Goal: Check status: Check status

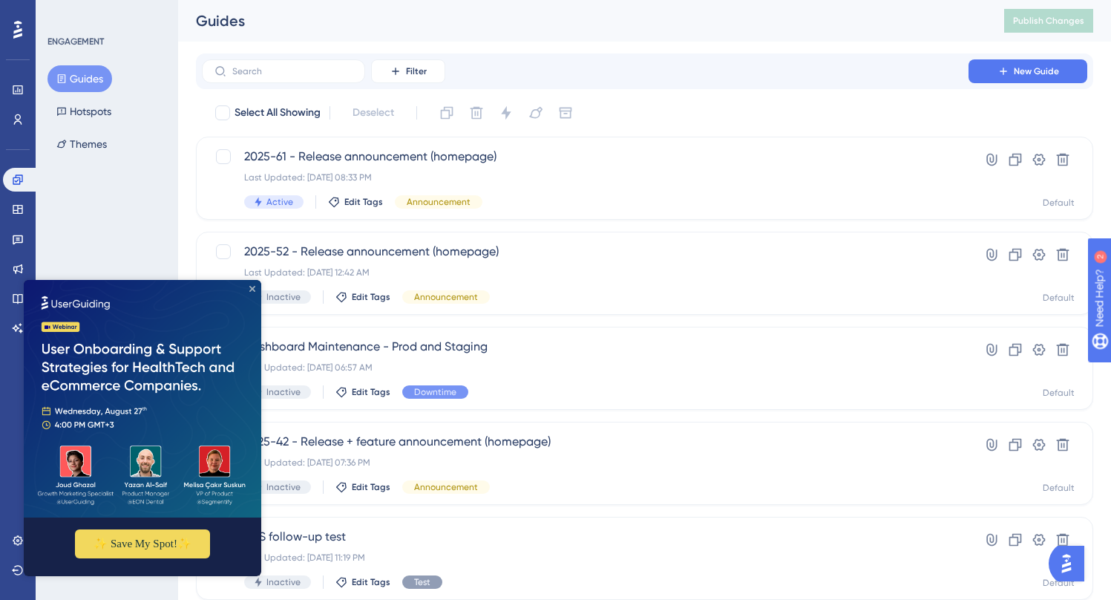
click at [249, 289] on icon "Close Preview" at bounding box center [252, 289] width 6 height 6
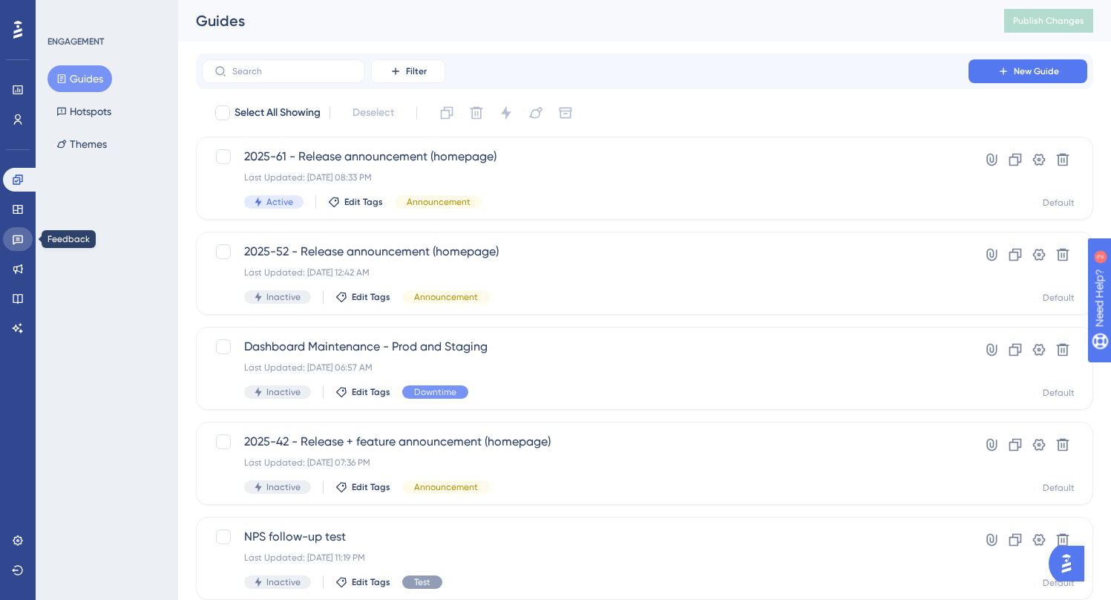
click at [19, 235] on icon at bounding box center [18, 239] width 12 height 12
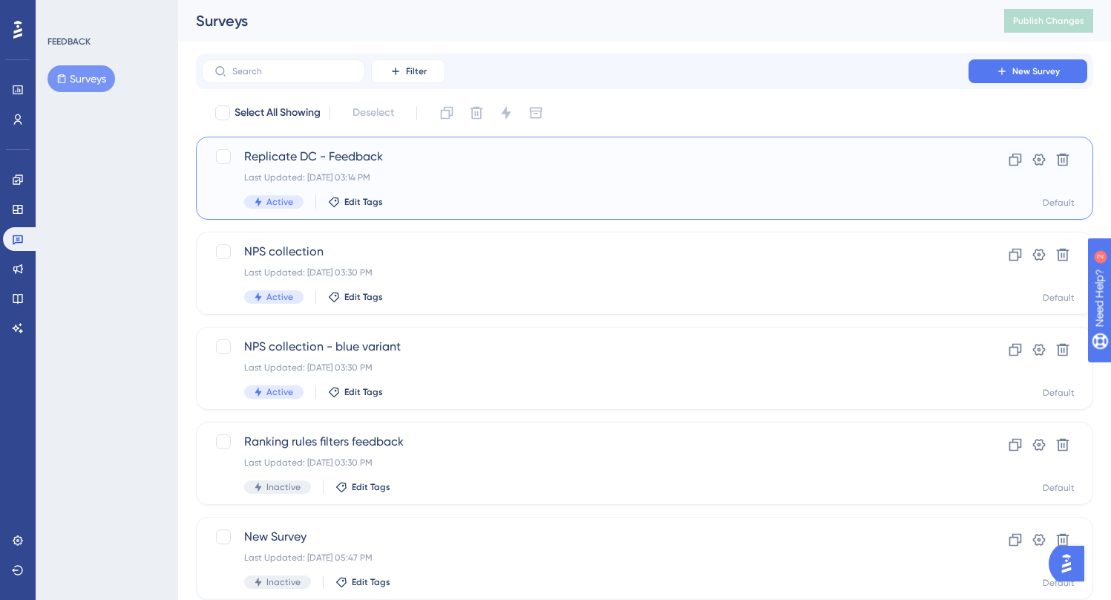
click at [443, 157] on span "Replicate DC - Feedback" at bounding box center [585, 157] width 682 height 18
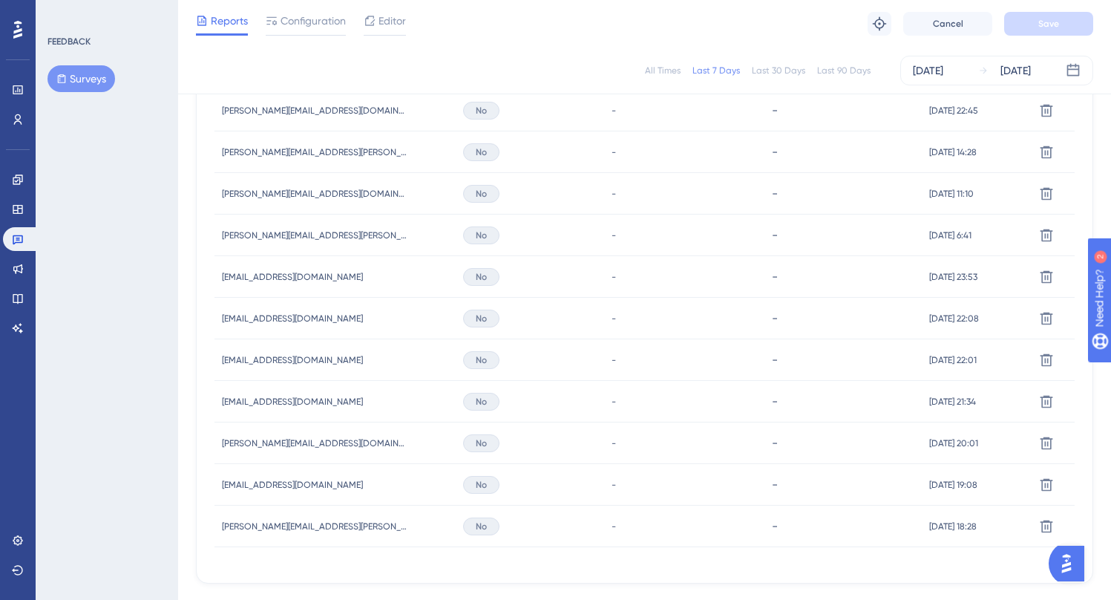
scroll to position [535, 0]
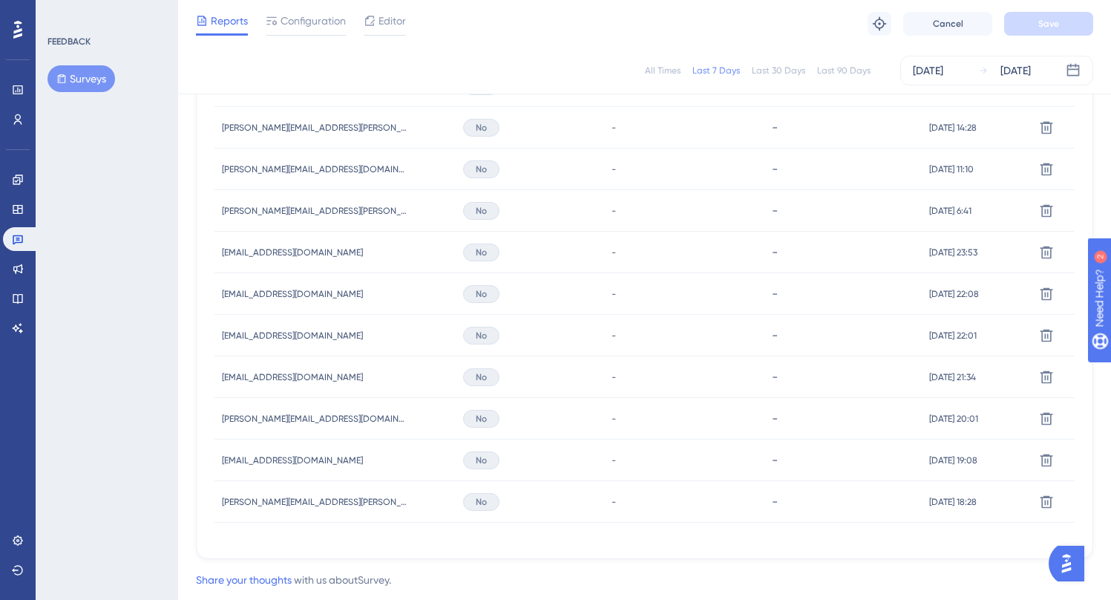
click at [767, 69] on div "Last 30 Days" at bounding box center [778, 71] width 53 height 12
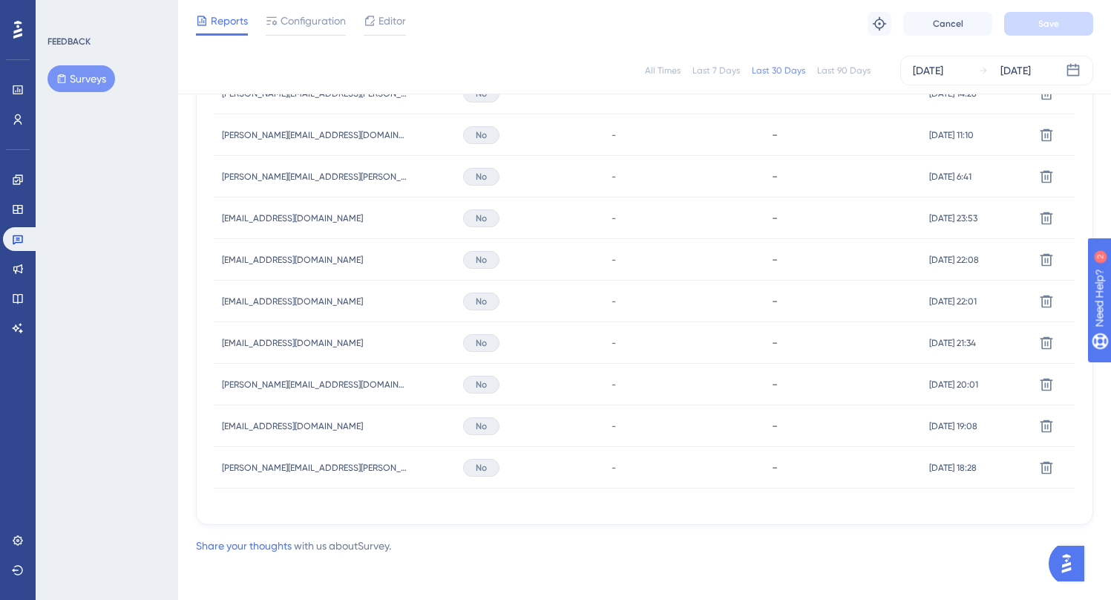
scroll to position [482, 0]
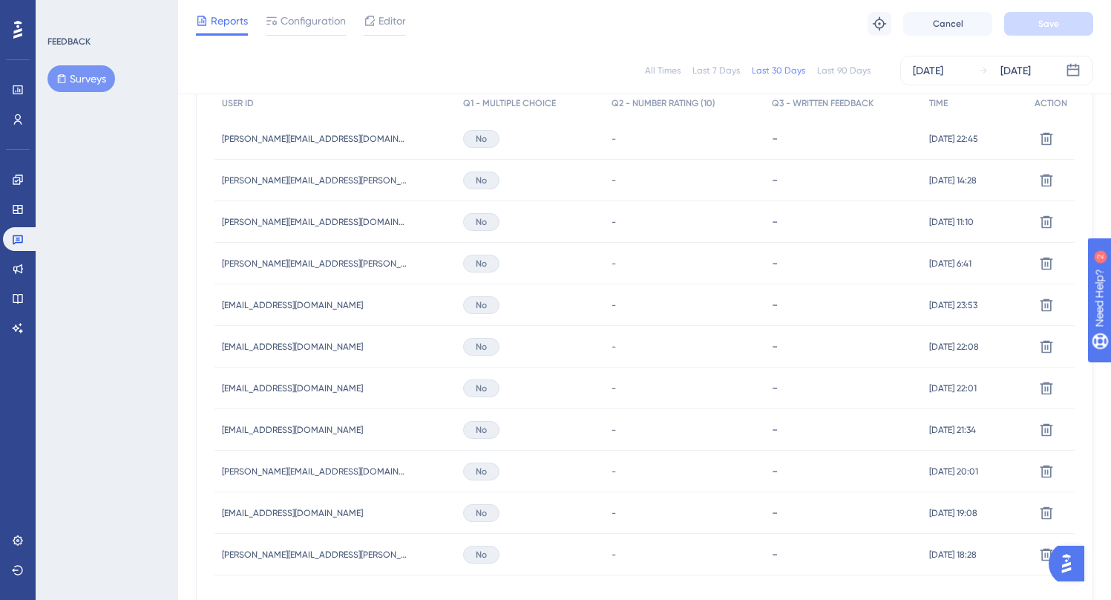
click at [293, 140] on span "[PERSON_NAME][EMAIL_ADDRESS][DOMAIN_NAME]" at bounding box center [315, 139] width 186 height 12
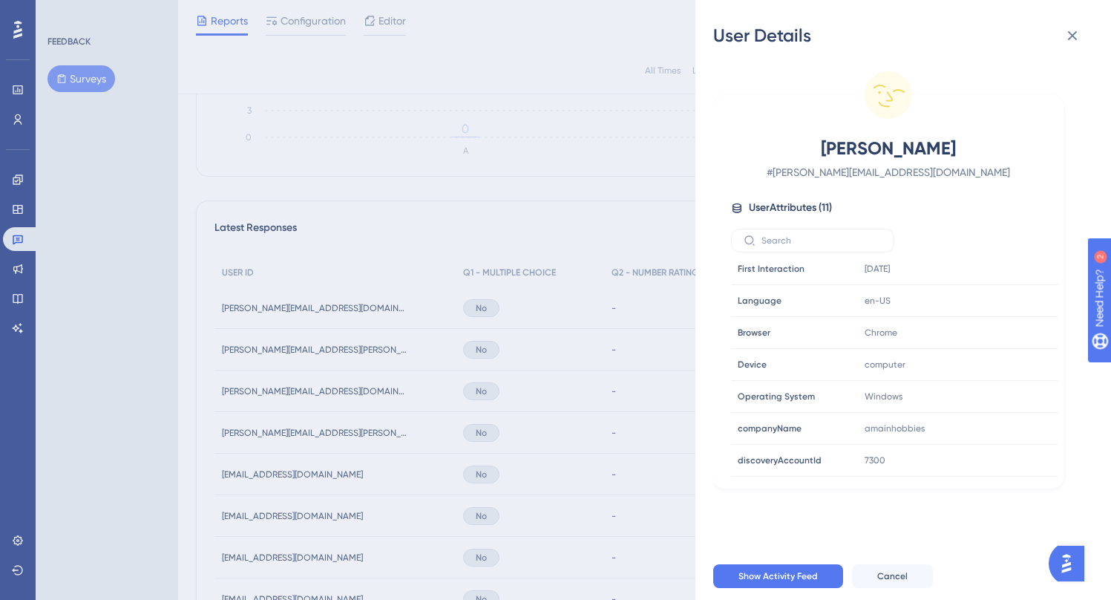
scroll to position [0, 0]
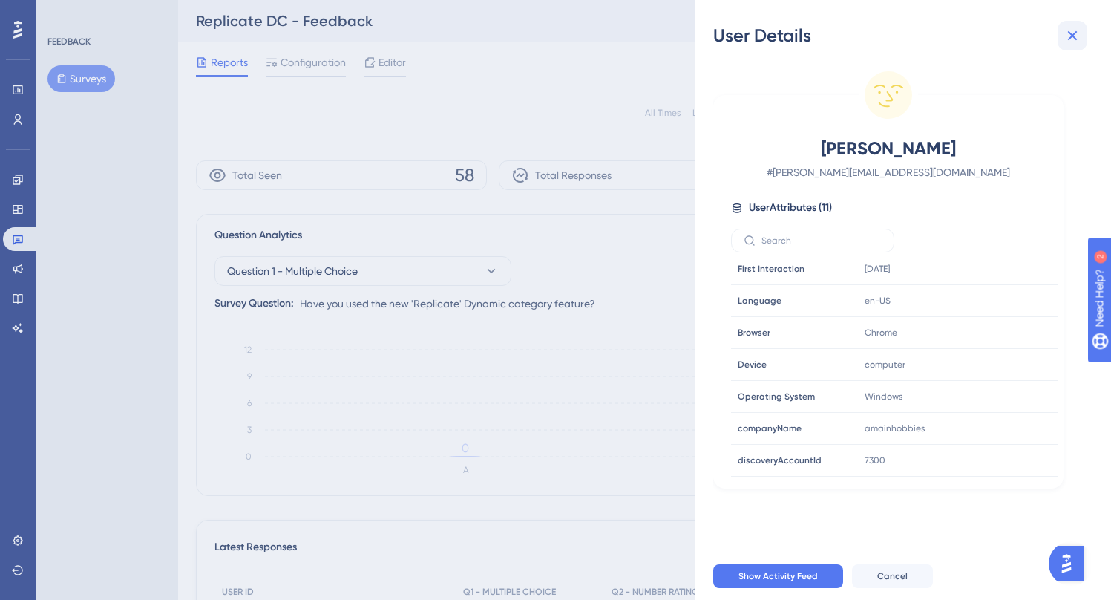
click at [1070, 36] on icon at bounding box center [1073, 36] width 18 height 18
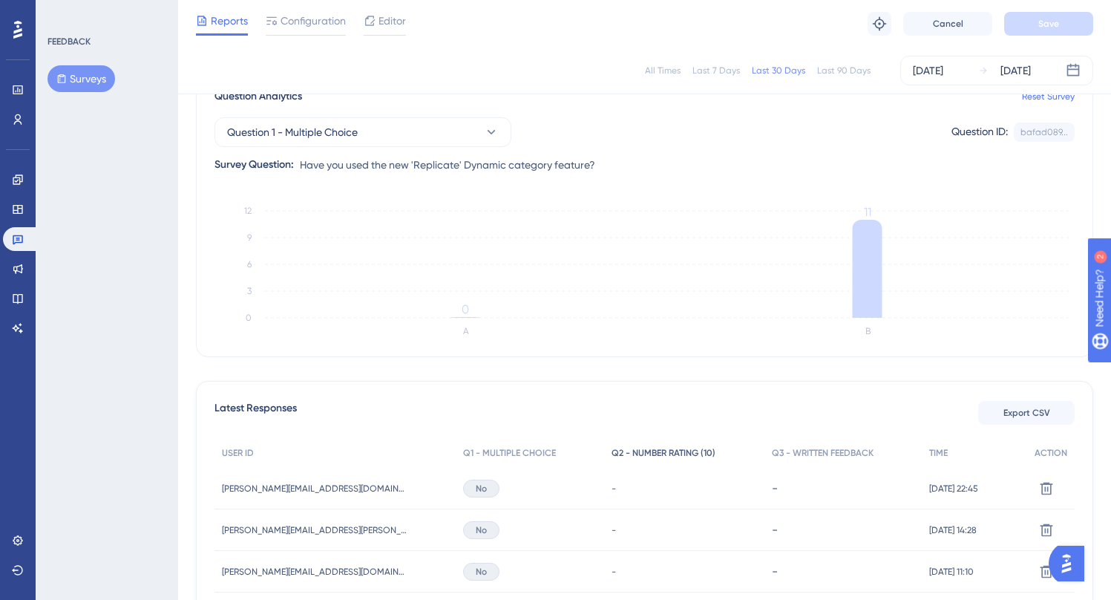
scroll to position [287, 0]
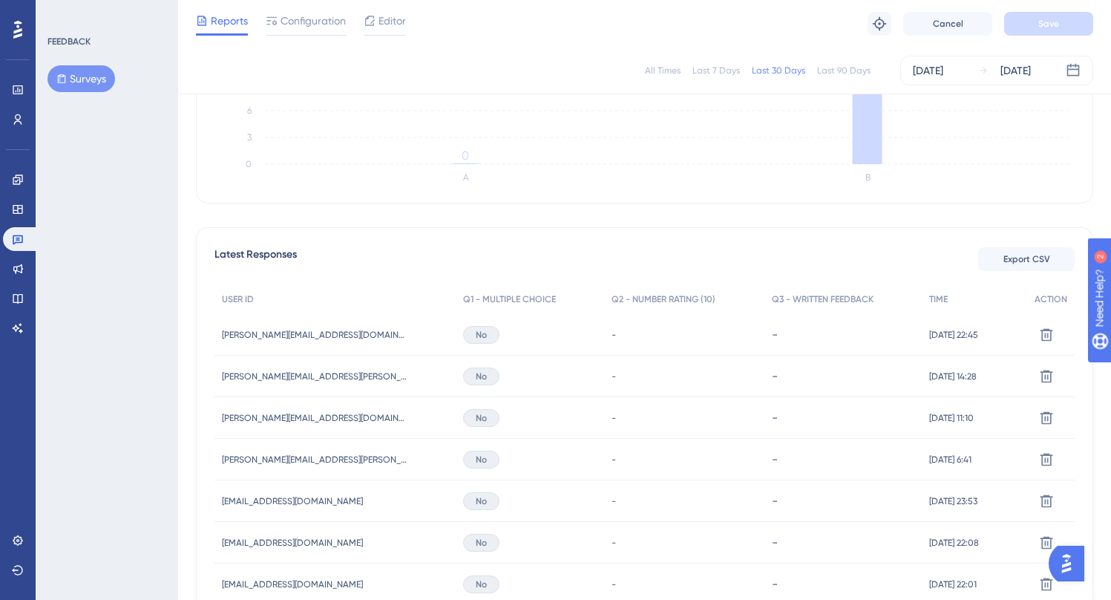
click at [629, 331] on div "-" at bounding box center [684, 335] width 160 height 42
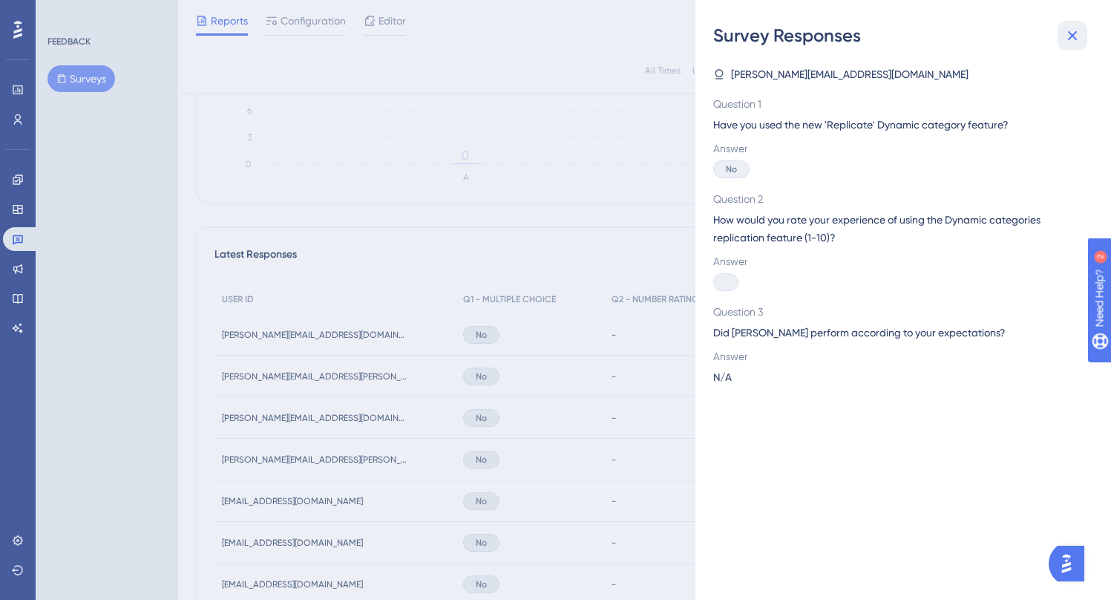
click at [1065, 30] on icon at bounding box center [1073, 36] width 18 height 18
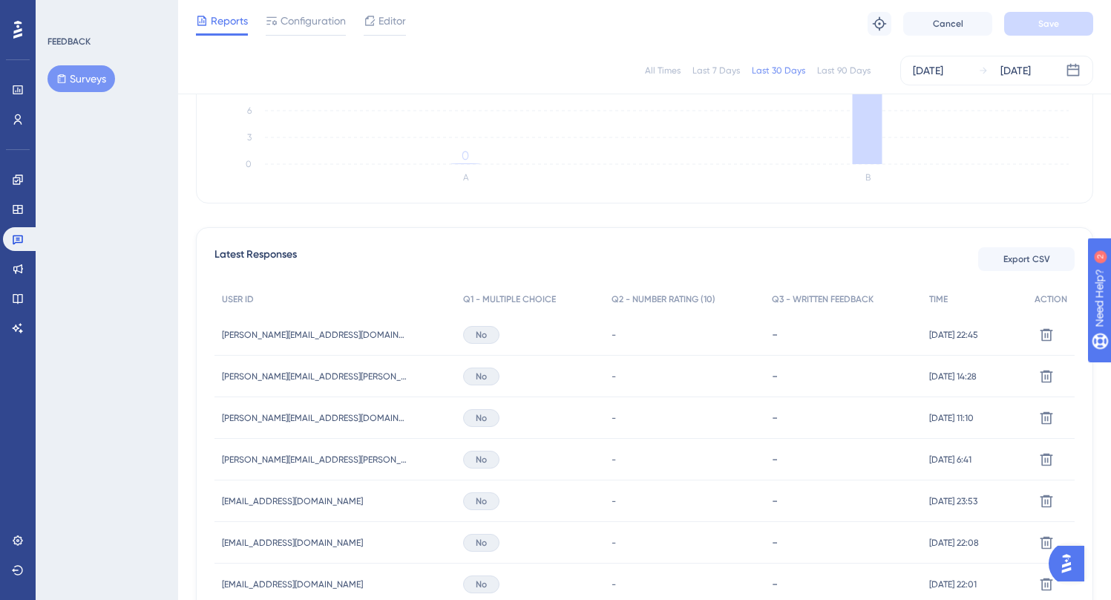
click at [487, 465] on div "No" at bounding box center [530, 460] width 148 height 42
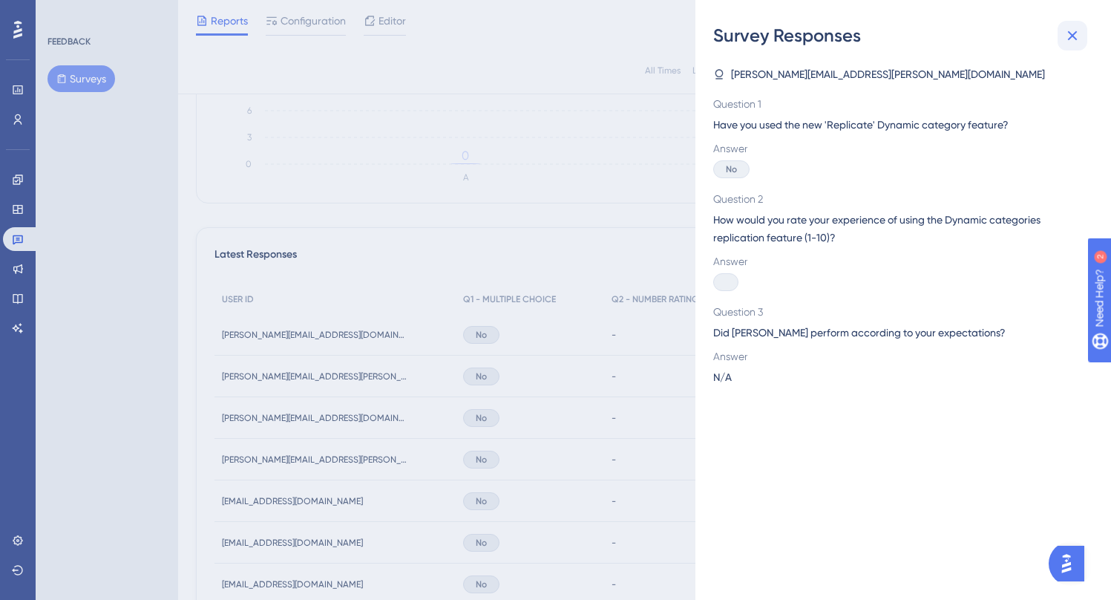
click at [1075, 24] on button at bounding box center [1073, 36] width 30 height 30
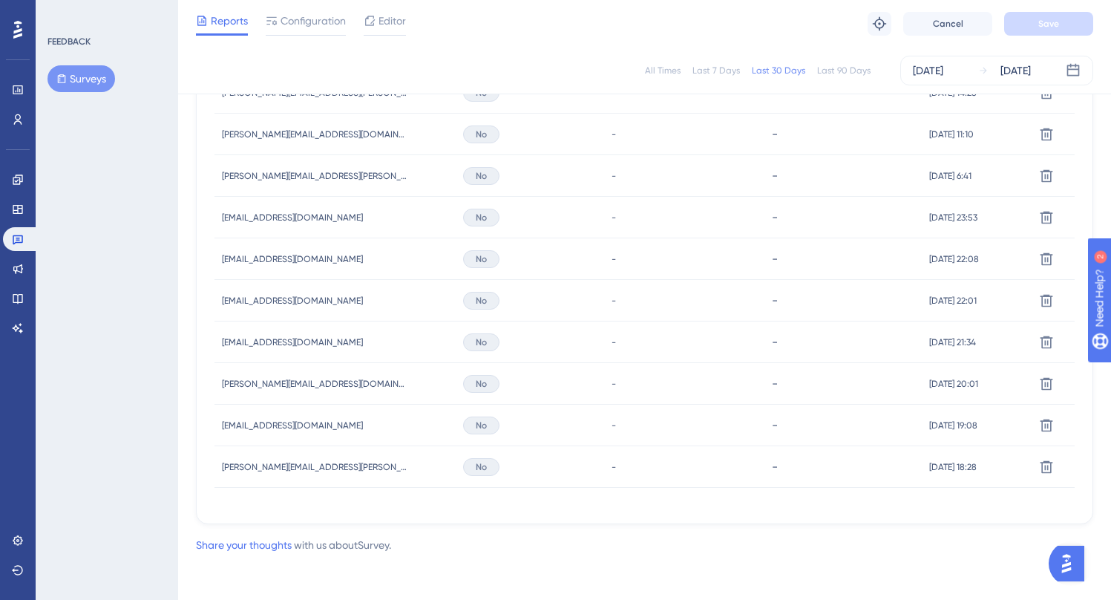
scroll to position [572, 0]
click at [563, 314] on div "No" at bounding box center [530, 299] width 148 height 42
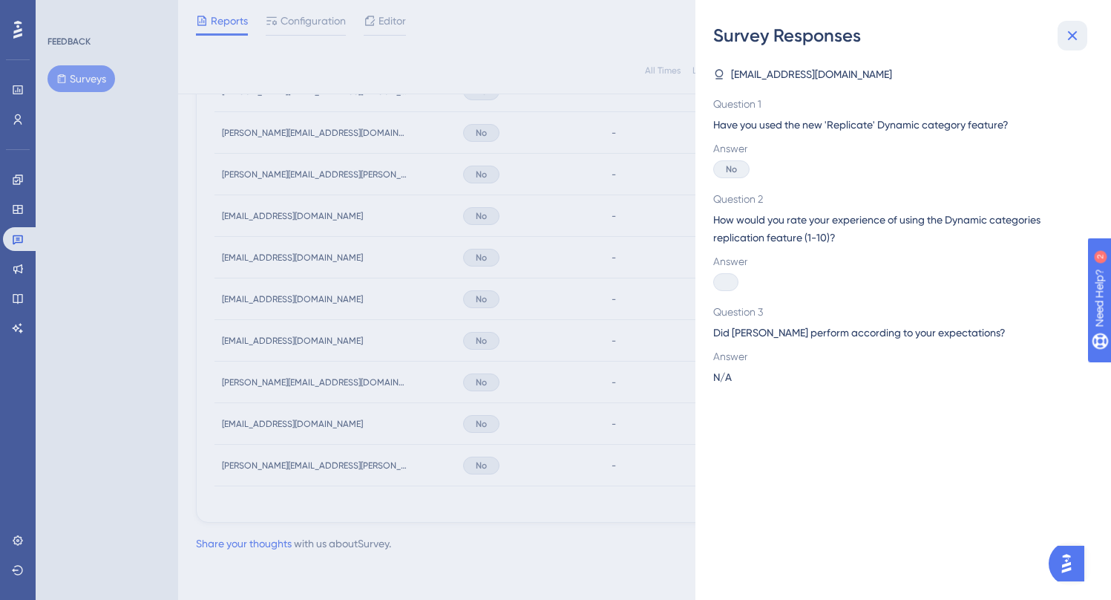
click at [1072, 33] on icon at bounding box center [1073, 36] width 18 height 18
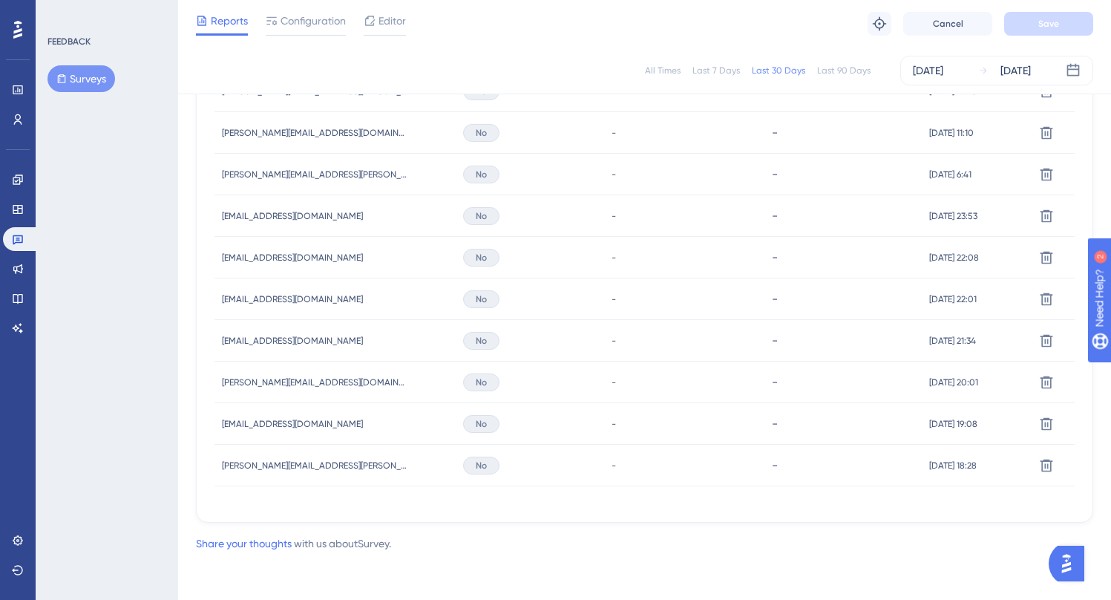
click at [540, 392] on div "No" at bounding box center [530, 383] width 148 height 42
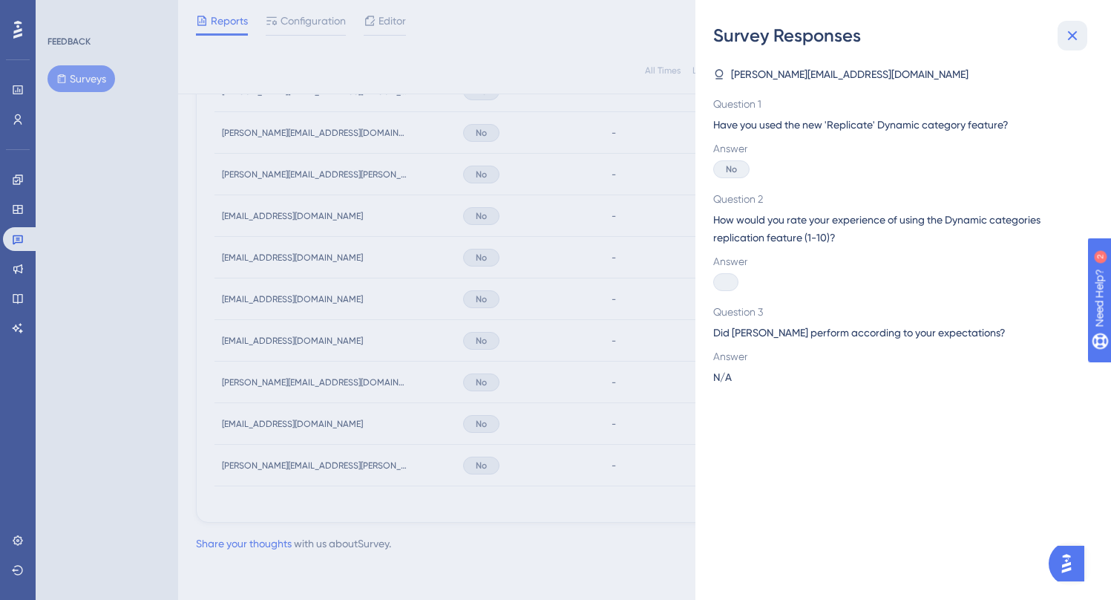
click at [1070, 40] on icon at bounding box center [1073, 36] width 18 height 18
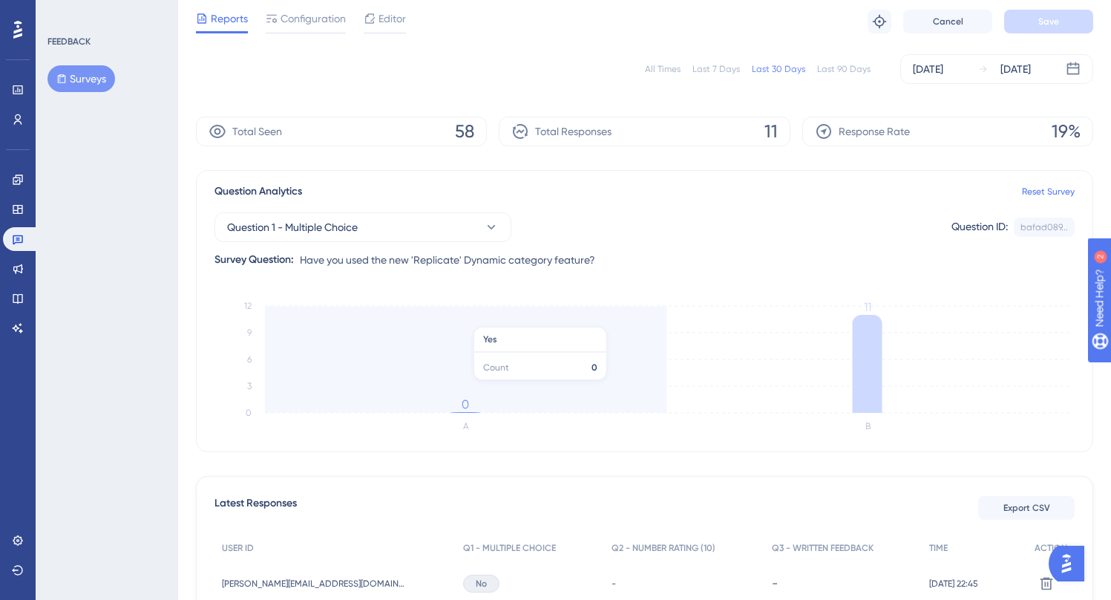
scroll to position [0, 0]
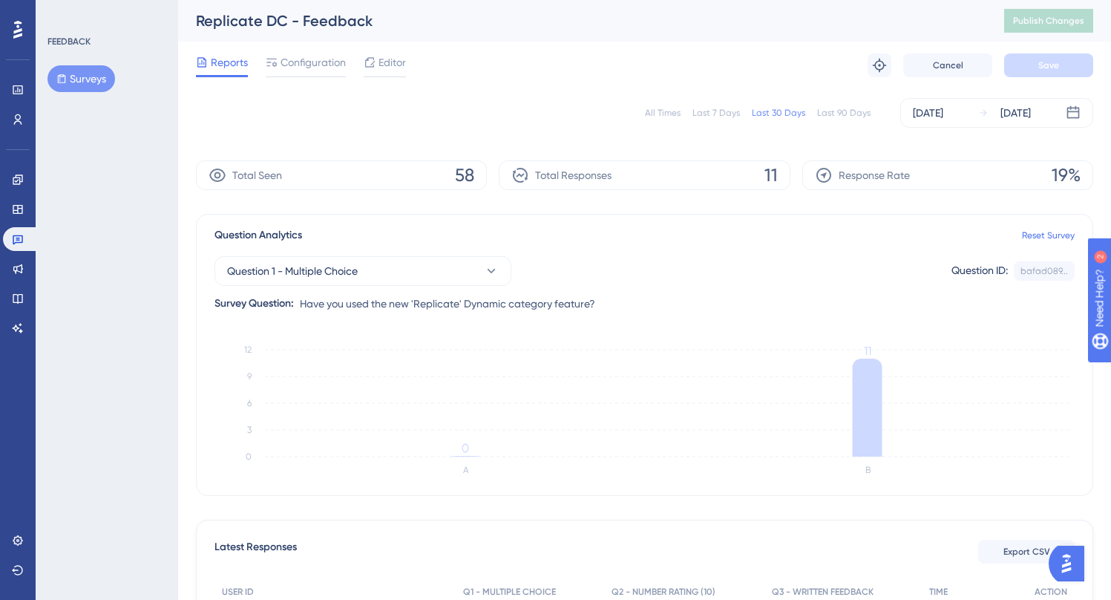
click at [385, 176] on div "Total Seen 58" at bounding box center [341, 175] width 291 height 30
click at [266, 177] on span "Total Seen" at bounding box center [257, 175] width 50 height 18
